Goal: Information Seeking & Learning: Learn about a topic

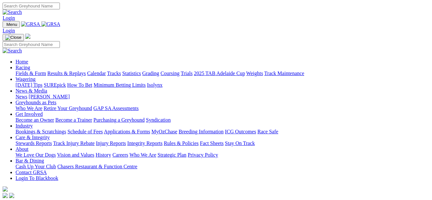
click at [28, 71] on link "Fields & Form" at bounding box center [31, 74] width 30 height 6
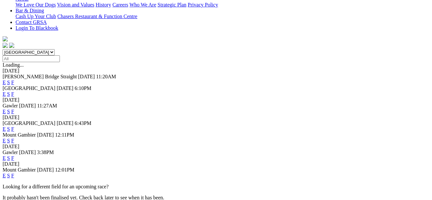
scroll to position [194, 0]
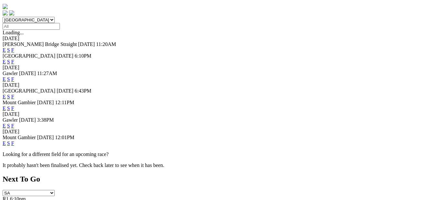
click at [14, 141] on link "F" at bounding box center [12, 144] width 3 height 6
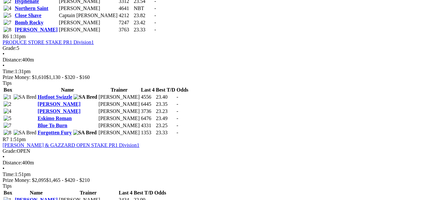
scroll to position [793, 0]
